Goal: Information Seeking & Learning: Learn about a topic

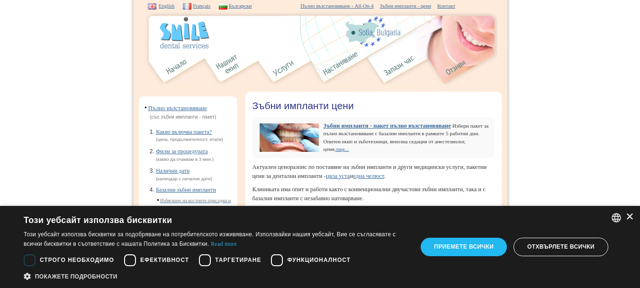
click at [627, 215] on div "×" at bounding box center [629, 216] width 7 height 7
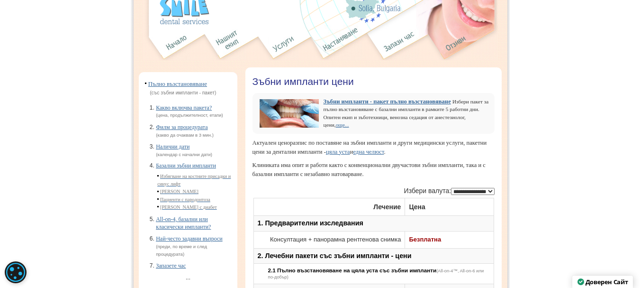
scroll to position [7, 0]
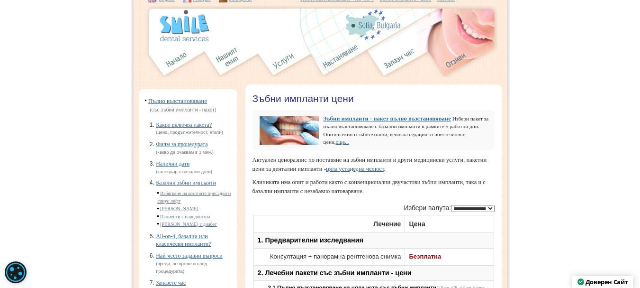
click at [344, 118] on span "Зъбни импланти - пакет пълно възстановяване" at bounding box center [387, 119] width 127 height 8
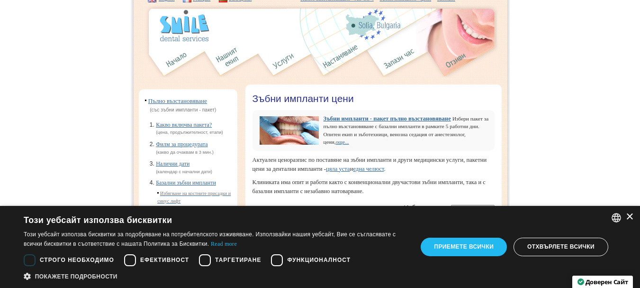
click at [631, 217] on div "×" at bounding box center [629, 216] width 7 height 7
